Goal: Task Accomplishment & Management: Complete application form

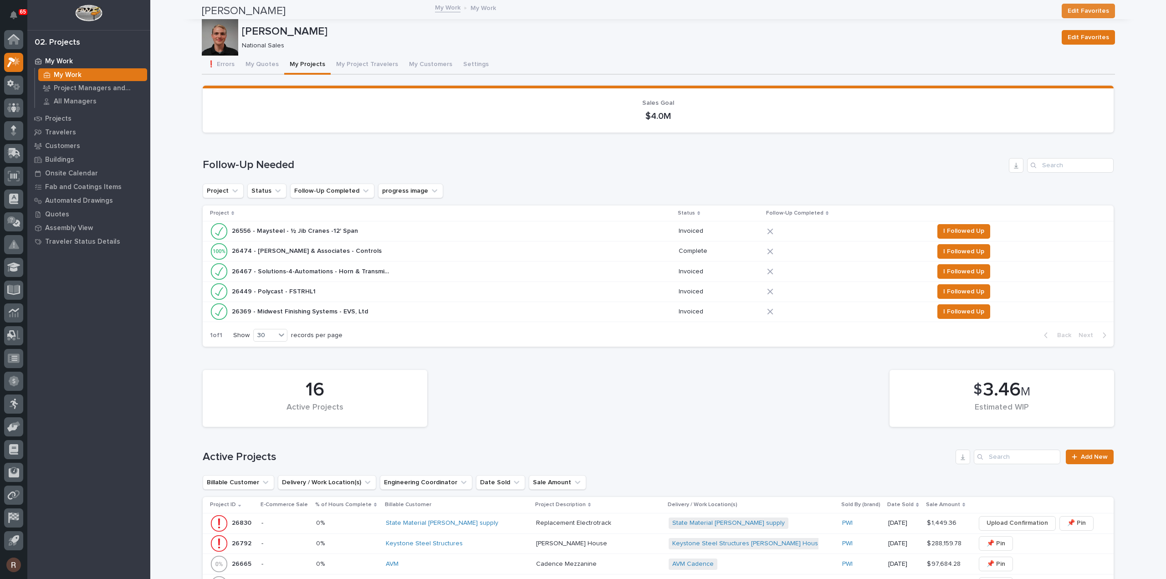
click at [256, 62] on button "My Quotes" at bounding box center [262, 65] width 44 height 19
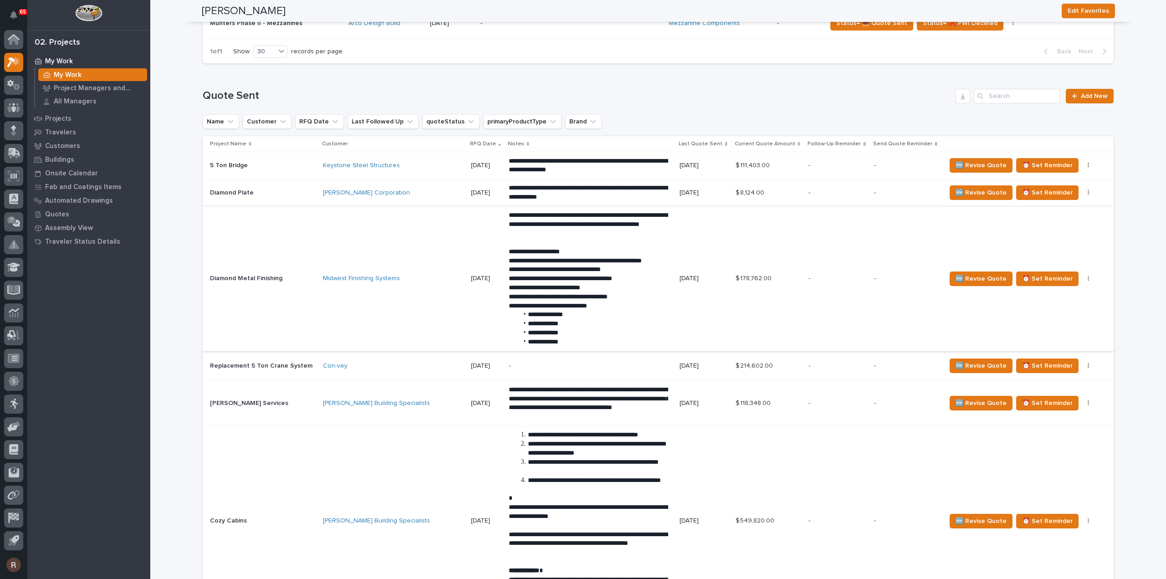
scroll to position [141, 0]
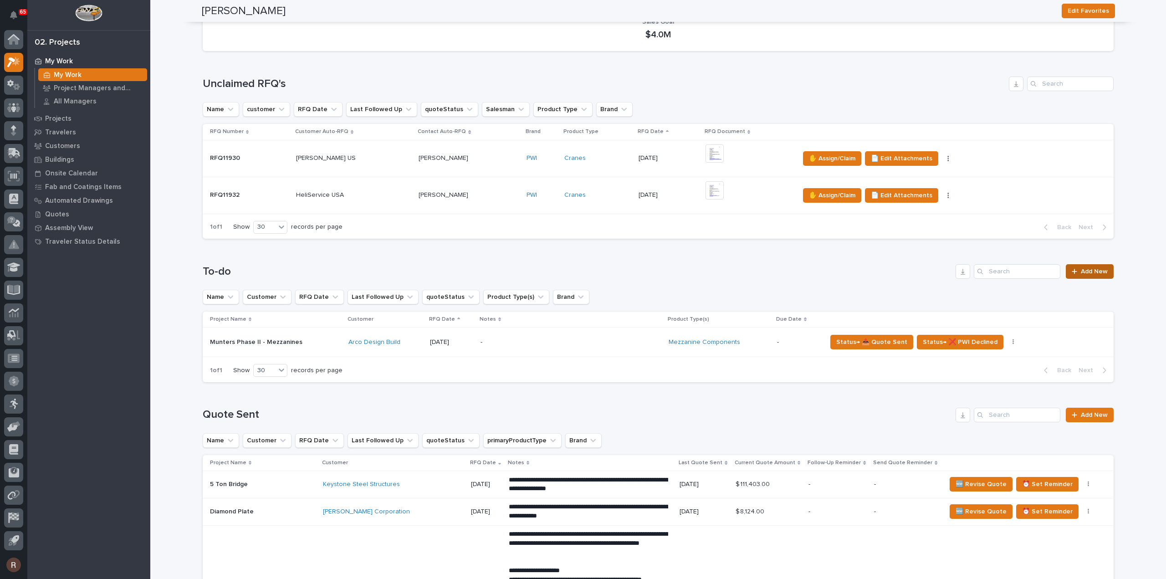
click at [1104, 272] on span "Add New" at bounding box center [1094, 271] width 27 height 6
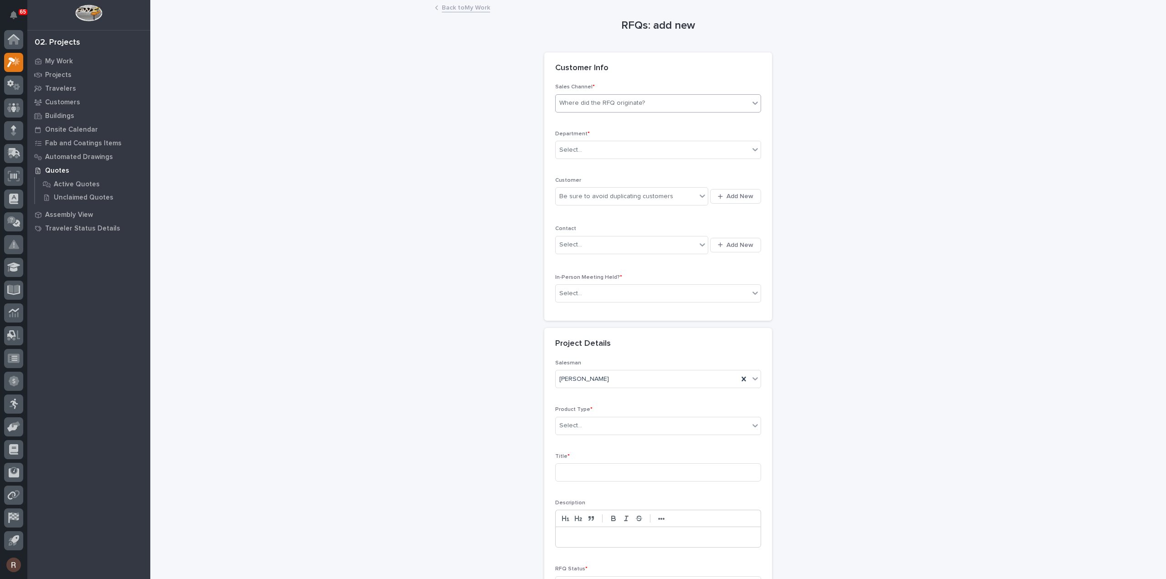
click at [579, 103] on div "Where did the RFQ originate?" at bounding box center [603, 103] width 86 height 10
click at [570, 134] on div "PWI" at bounding box center [654, 136] width 205 height 16
click at [570, 155] on div "Select..." at bounding box center [653, 150] width 194 height 15
click at [571, 162] on span "National Sales" at bounding box center [579, 166] width 46 height 10
click at [572, 195] on div "Be sure to avoid duplicating customers" at bounding box center [617, 197] width 114 height 10
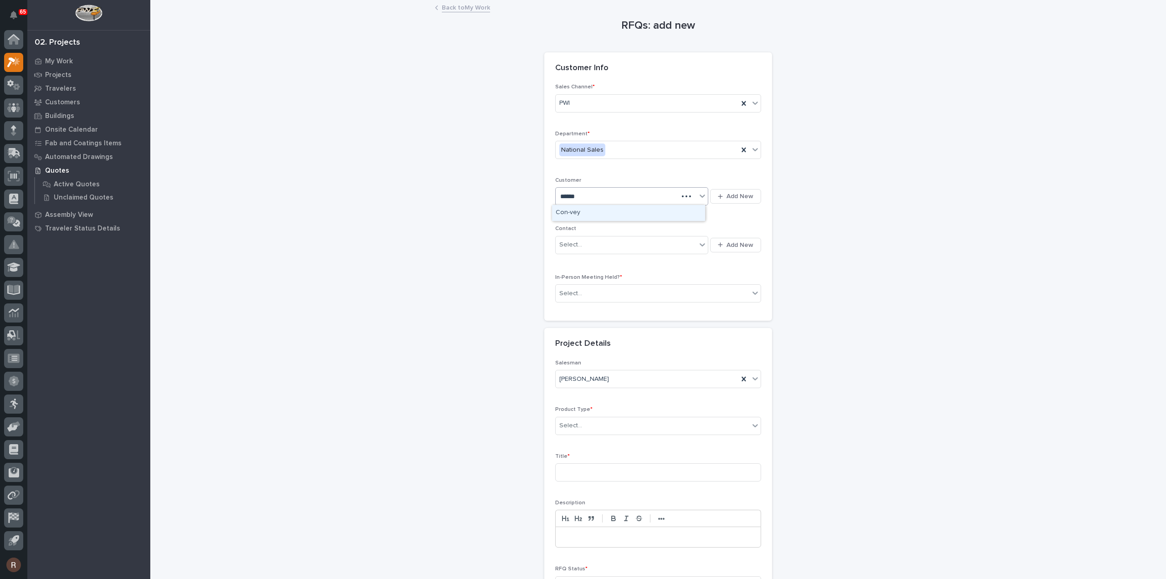
type input "*******"
click at [579, 216] on div "Con-vey" at bounding box center [628, 213] width 153 height 16
click at [587, 246] on div "Select..." at bounding box center [626, 244] width 141 height 15
type input "****"
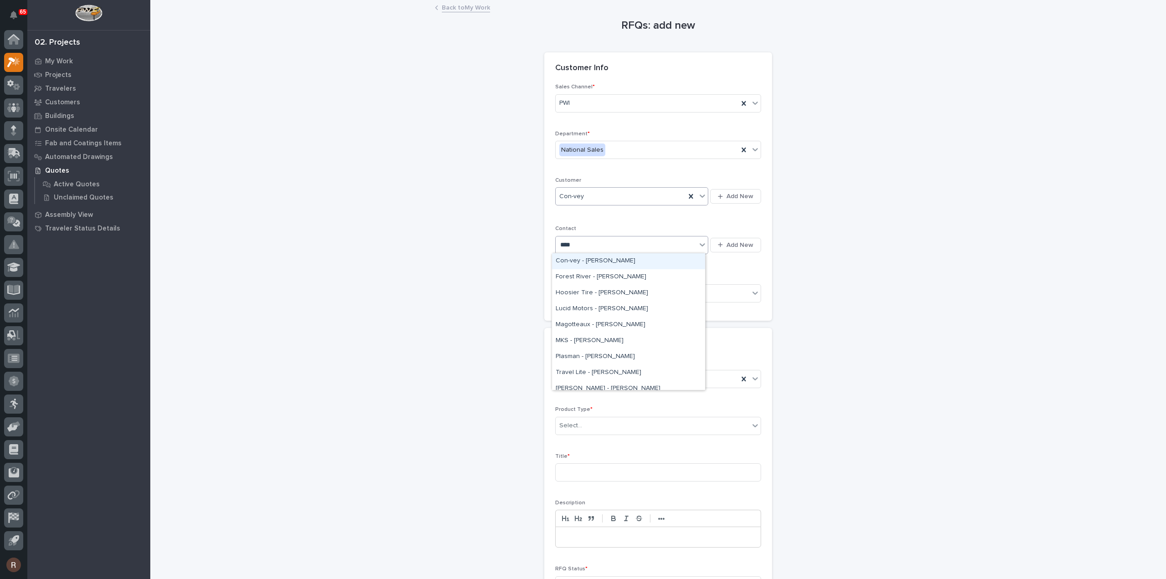
click at [612, 262] on div "Con-vey - [PERSON_NAME]" at bounding box center [628, 261] width 153 height 16
click at [601, 290] on div "Select..." at bounding box center [653, 293] width 194 height 15
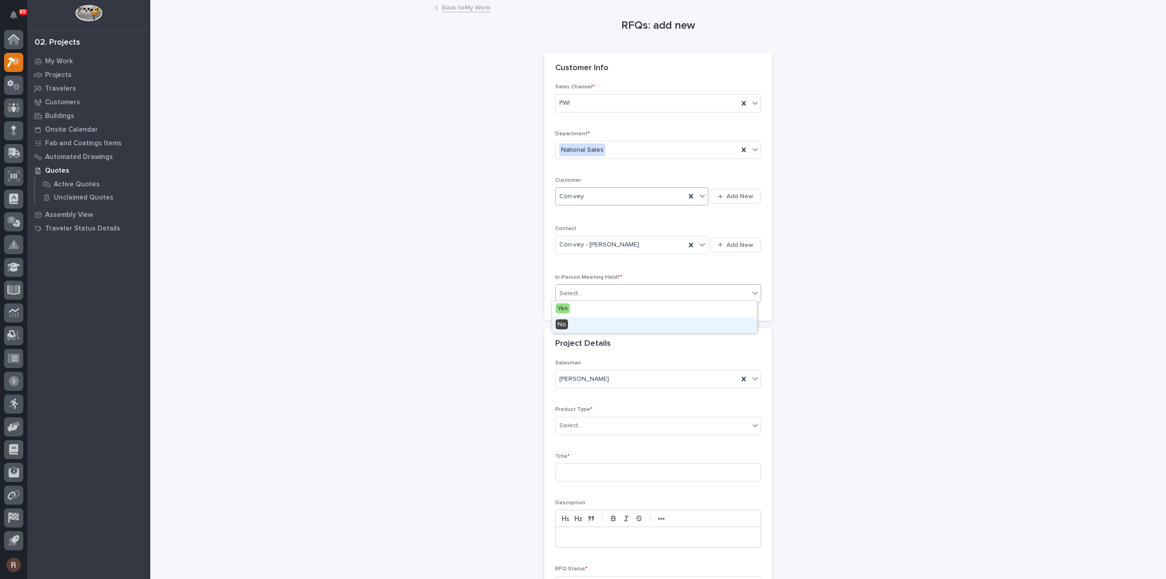
click at [574, 323] on div "No" at bounding box center [654, 325] width 205 height 16
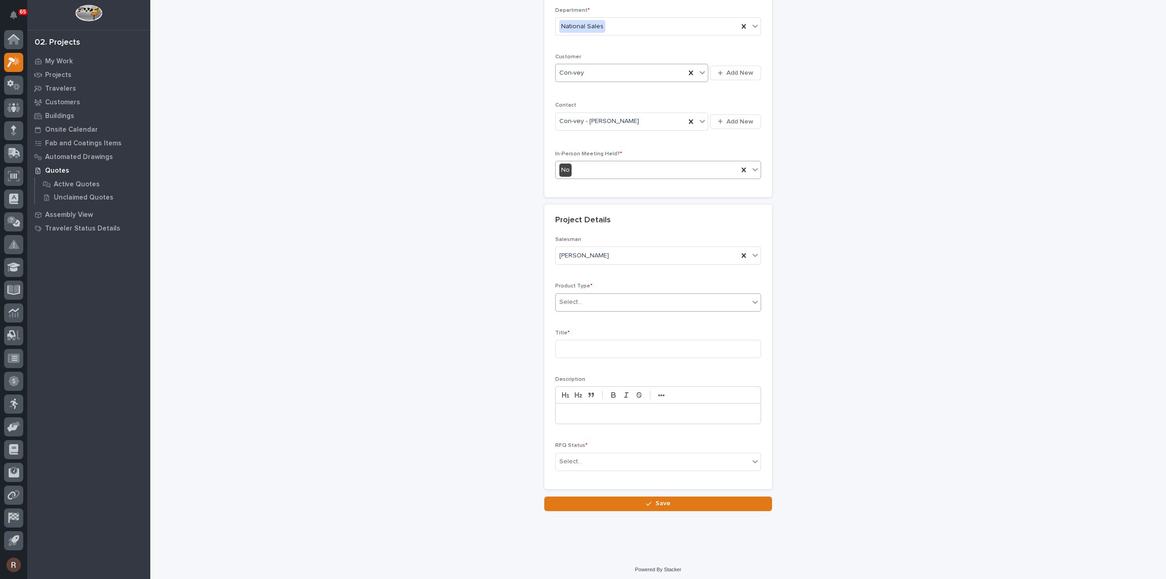
click at [582, 299] on div "Select..." at bounding box center [653, 302] width 194 height 15
click at [570, 336] on div "Cranes" at bounding box center [654, 333] width 205 height 16
click at [571, 345] on input at bounding box center [658, 349] width 206 height 18
paste input "Winchester Phase 2 project"
type input "Winchester Phase 2 project"
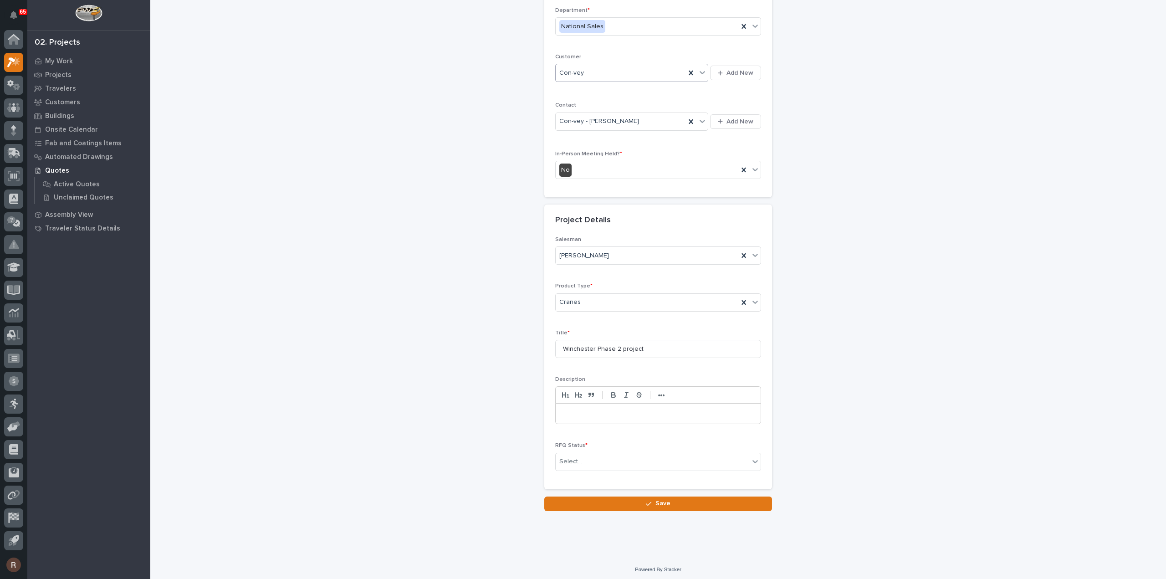
click at [571, 413] on p at bounding box center [658, 413] width 191 height 9
click at [575, 409] on p at bounding box center [658, 413] width 191 height 9
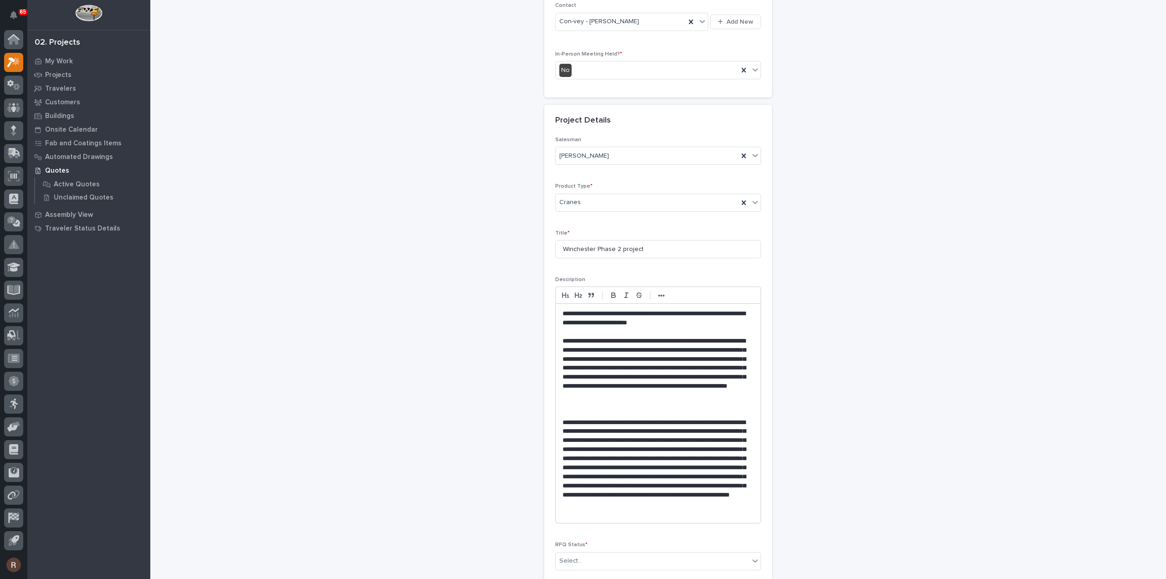
scroll to position [269, 0]
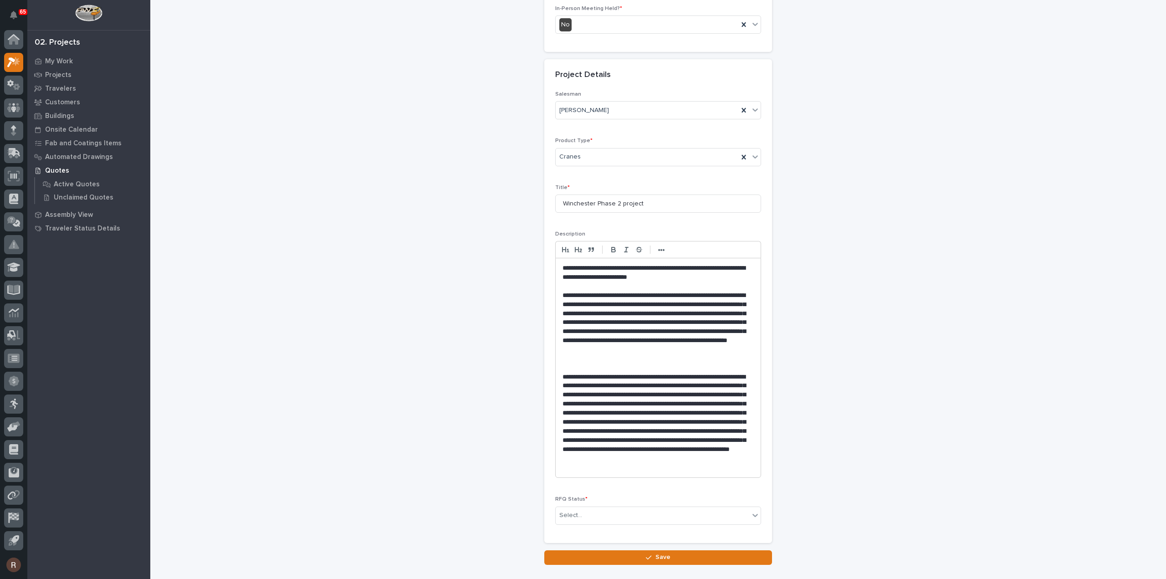
click at [713, 384] on p "**********" at bounding box center [659, 423] width 192 height 100
click at [611, 429] on p "**********" at bounding box center [659, 423] width 192 height 100
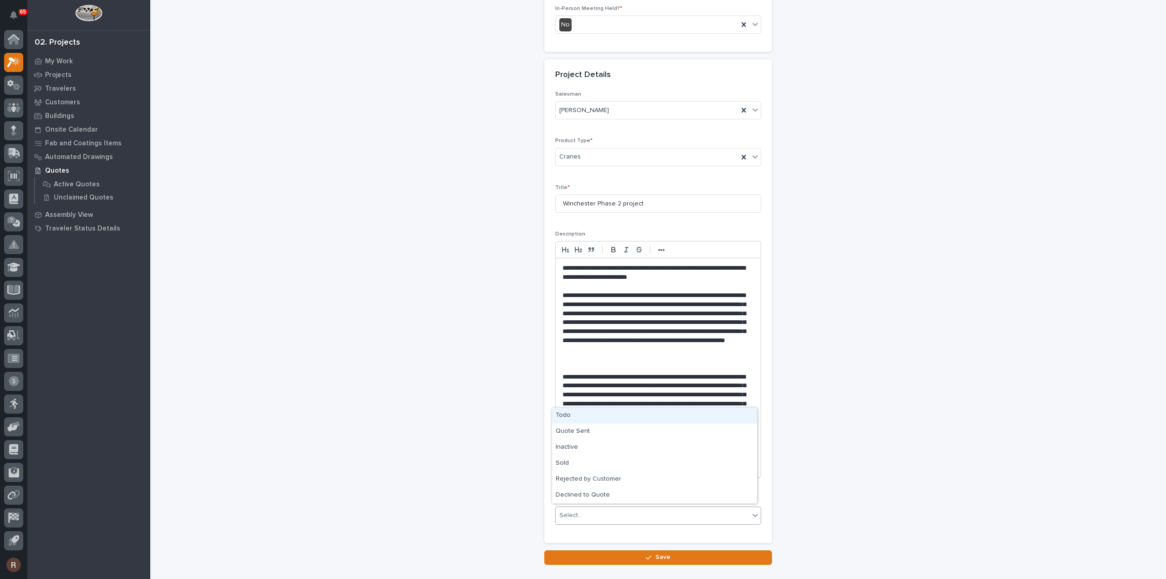
click at [599, 511] on div "Select..." at bounding box center [653, 515] width 194 height 15
click at [575, 419] on div "Todo" at bounding box center [654, 416] width 205 height 16
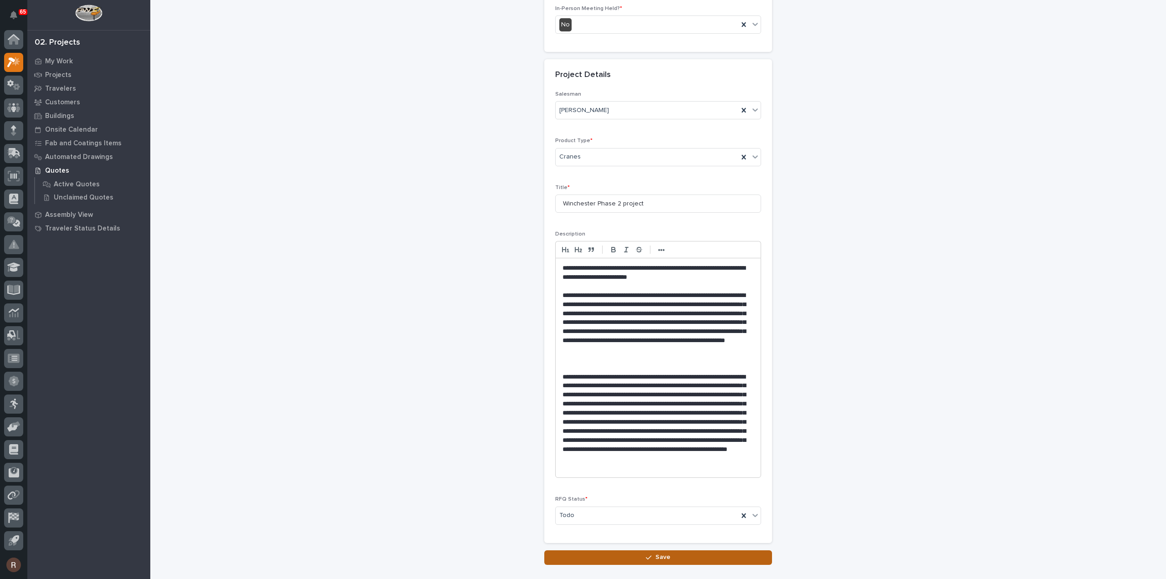
click at [586, 550] on button "Save" at bounding box center [658, 557] width 228 height 15
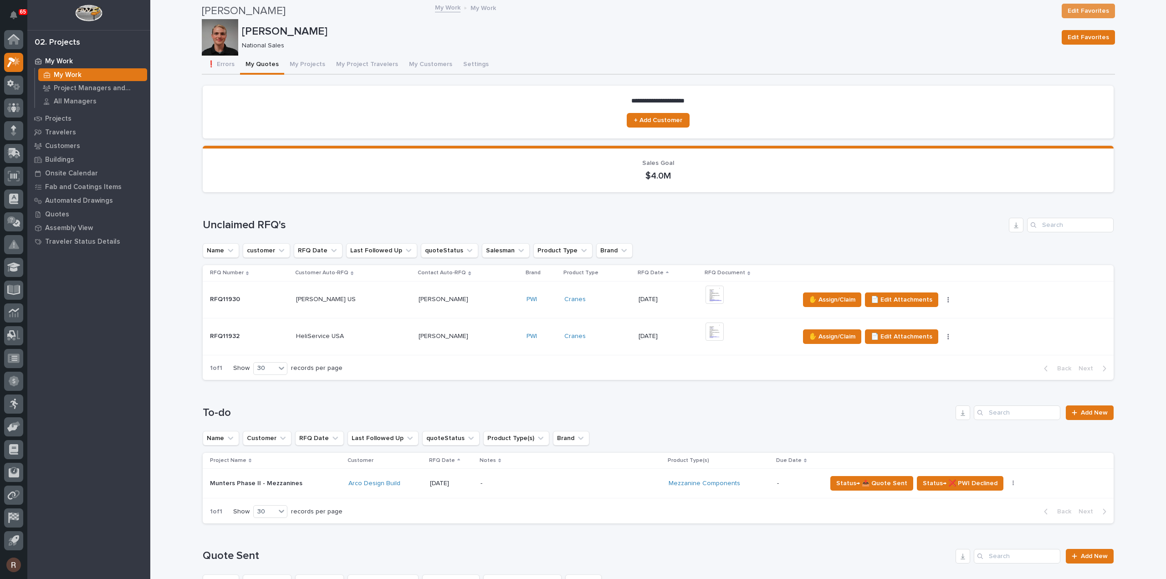
scroll to position [228, 0]
